Goal: Find specific page/section: Find specific page/section

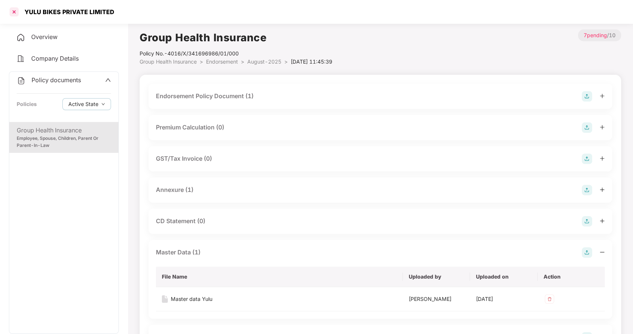
click at [16, 10] on div at bounding box center [14, 12] width 12 height 12
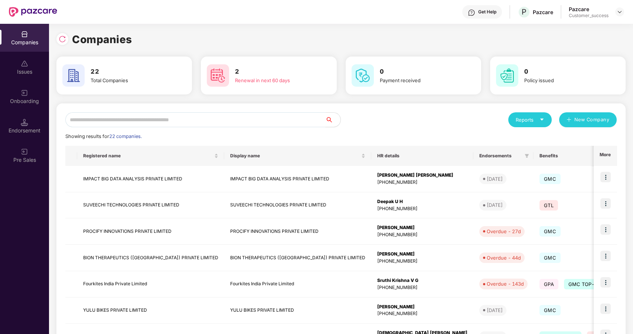
click at [133, 120] on input "text" at bounding box center [195, 119] width 260 height 15
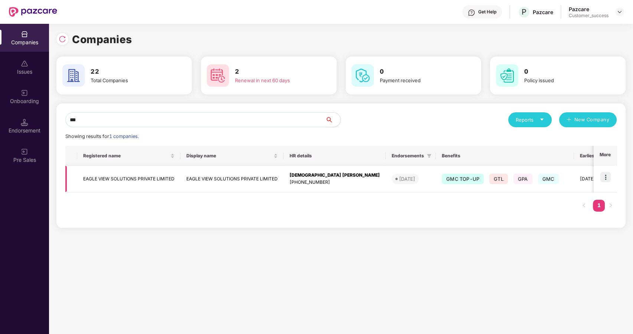
type input "***"
click at [215, 175] on td "EAGLE VIEW SOLUTIONS PRIVATE LIMITED" at bounding box center [232, 179] width 103 height 26
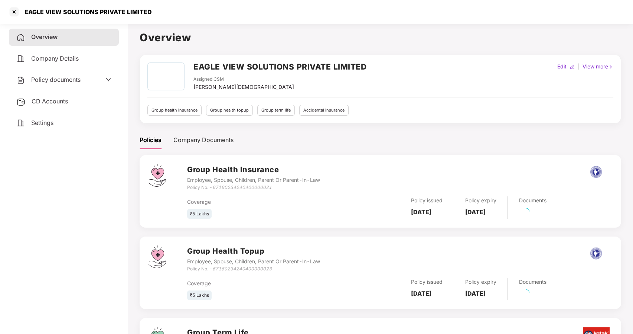
click at [58, 75] on div "Policy documents" at bounding box center [48, 80] width 64 height 10
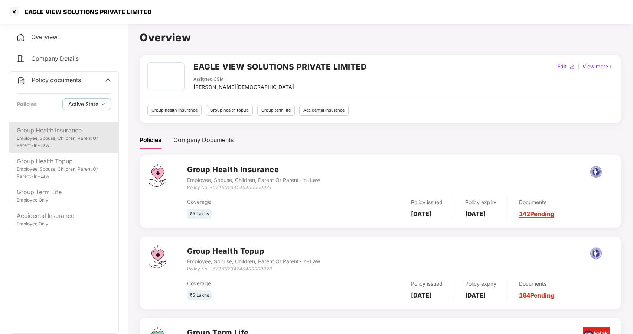
click at [65, 132] on div "Group Health Insurance" at bounding box center [64, 130] width 94 height 9
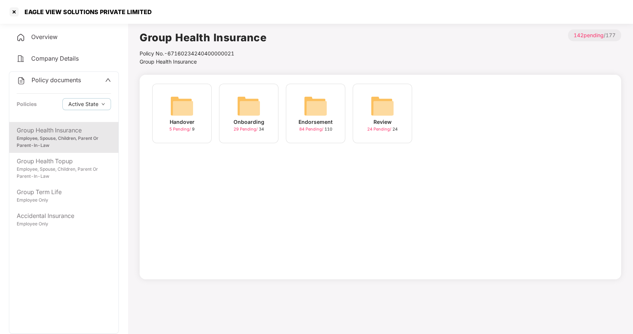
click at [312, 105] on img at bounding box center [316, 106] width 24 height 24
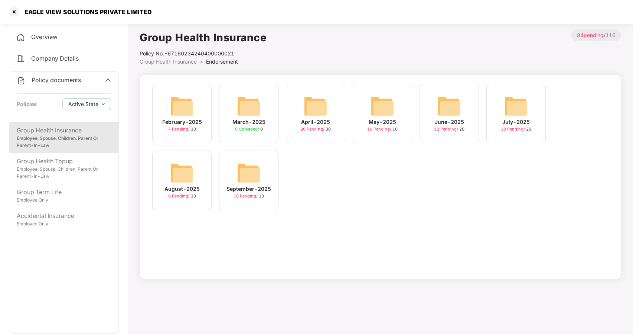
click at [253, 169] on img at bounding box center [249, 173] width 24 height 24
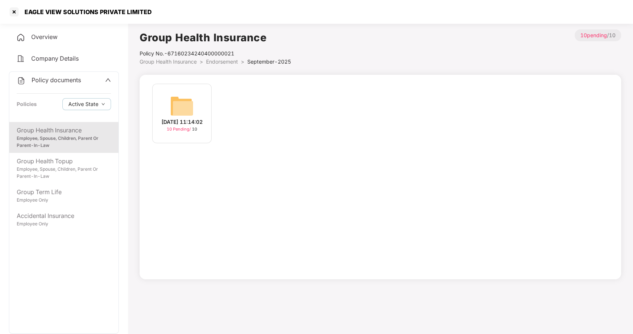
click at [226, 59] on span "Endorsement" at bounding box center [222, 61] width 32 height 6
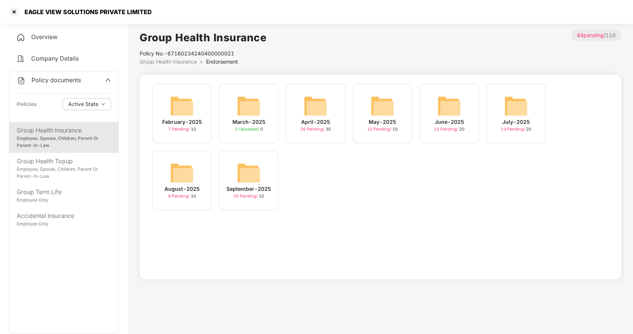
click at [178, 177] on img at bounding box center [182, 173] width 24 height 24
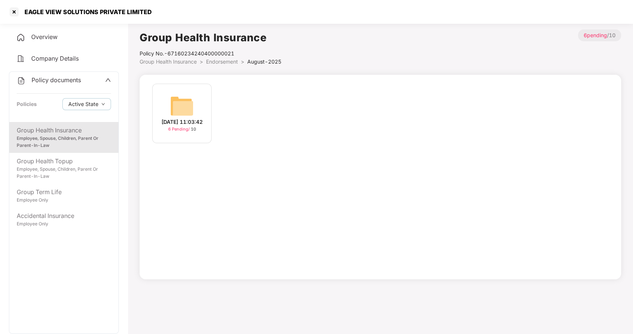
click at [181, 122] on div "[DATE] 11:03:42" at bounding box center [182, 122] width 41 height 8
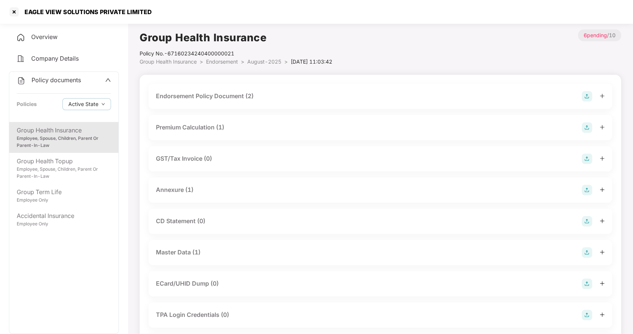
click at [177, 250] on div "Master Data (1)" at bounding box center [178, 251] width 45 height 9
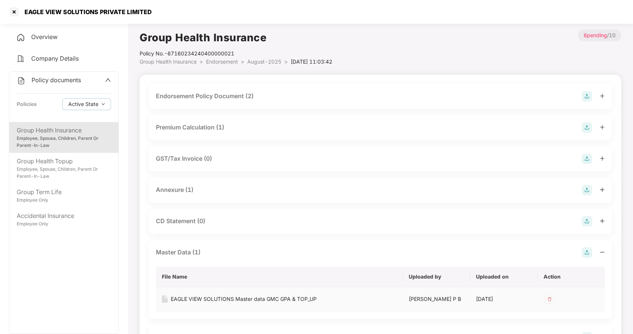
click at [208, 298] on div "EAGLE VIEW SOLUTIONS Master data GMC GPA & TOP_UP" at bounding box center [244, 299] width 146 height 8
click at [15, 13] on div at bounding box center [14, 12] width 12 height 12
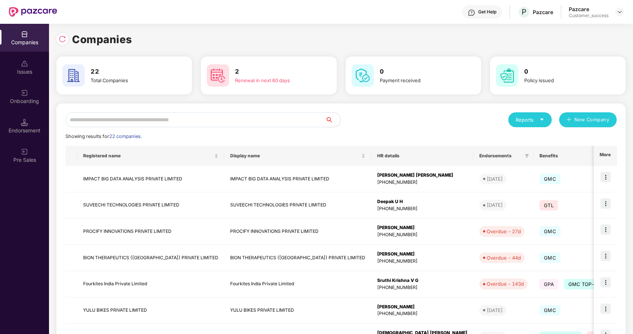
click at [103, 121] on input "text" at bounding box center [195, 119] width 260 height 15
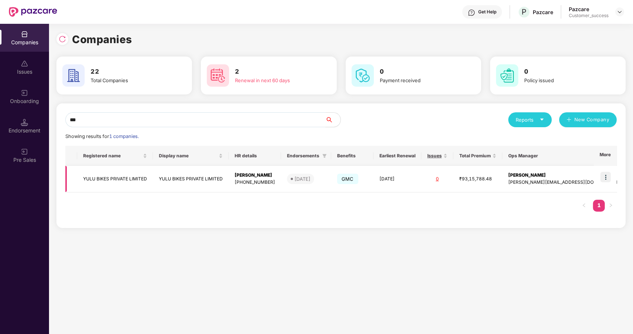
type input "***"
click at [607, 178] on img at bounding box center [606, 177] width 10 height 10
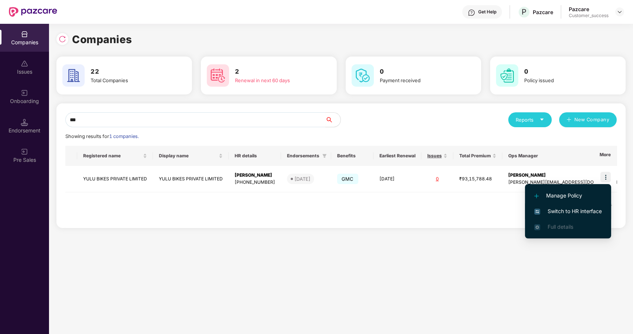
click at [570, 213] on span "Switch to HR interface" at bounding box center [569, 211] width 68 height 8
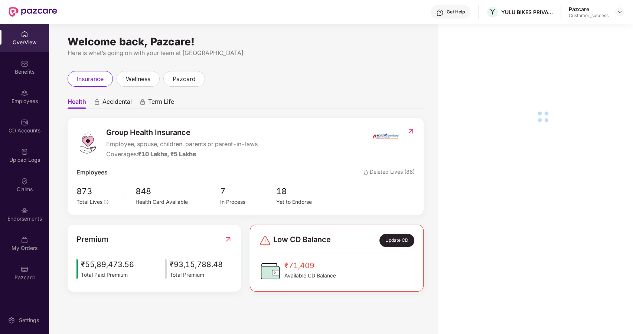
click at [28, 100] on div "Employees" at bounding box center [24, 100] width 49 height 7
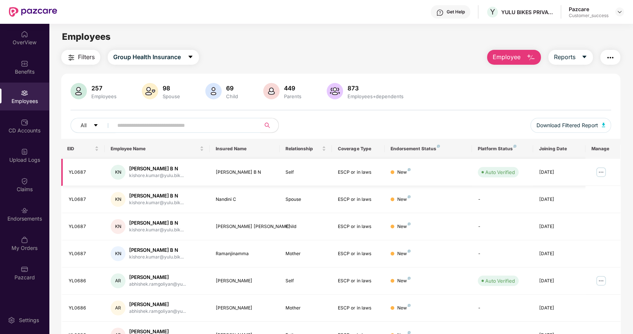
click at [603, 171] on img at bounding box center [602, 172] width 12 height 12
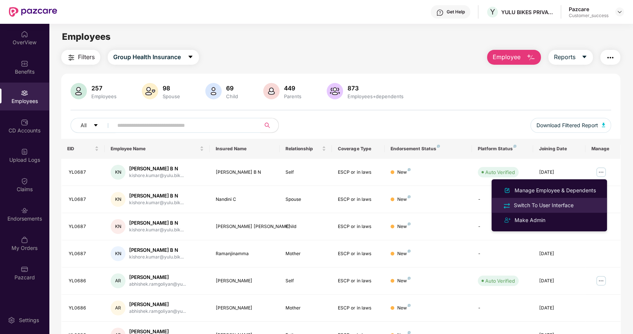
click at [529, 203] on div "Switch To User Interface" at bounding box center [544, 205] width 63 height 8
